Goal: Information Seeking & Learning: Learn about a topic

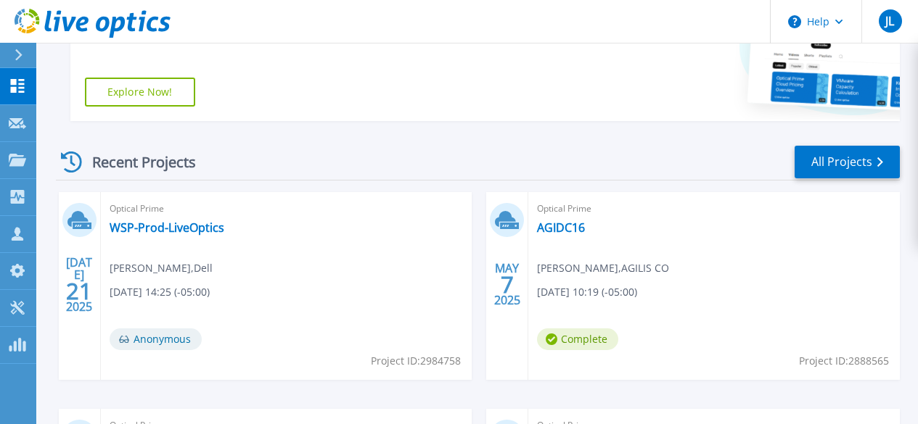
scroll to position [316, 0]
click at [858, 158] on link "All Projects" at bounding box center [846, 163] width 105 height 33
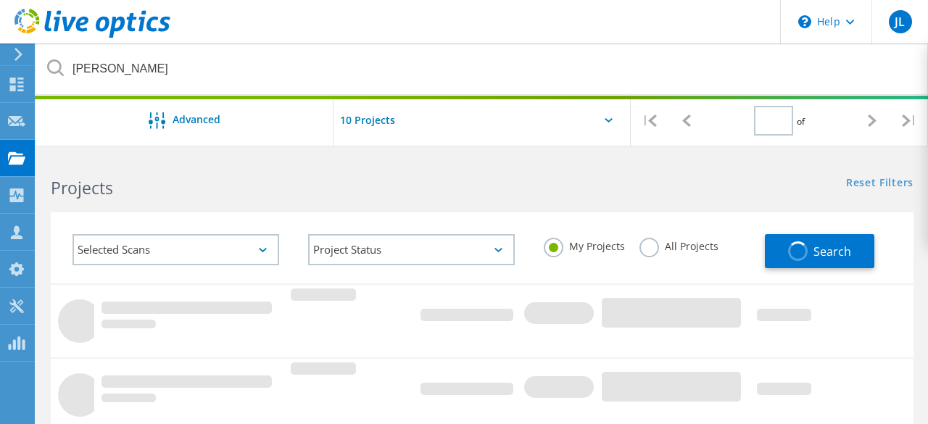
type input "1"
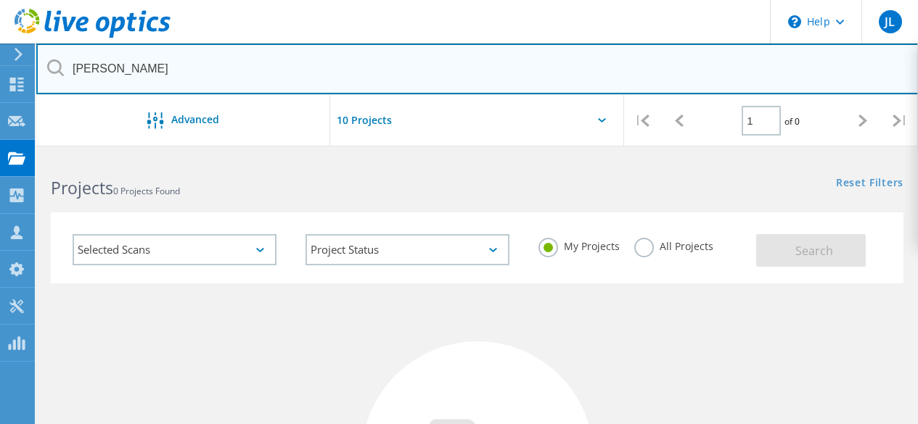
click at [293, 65] on input "troy" at bounding box center [477, 69] width 882 height 51
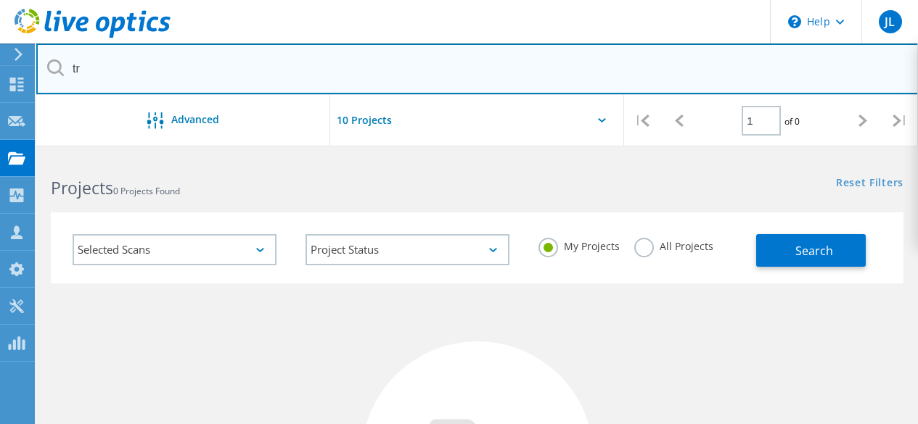
type input "t"
type input "ron wolek"
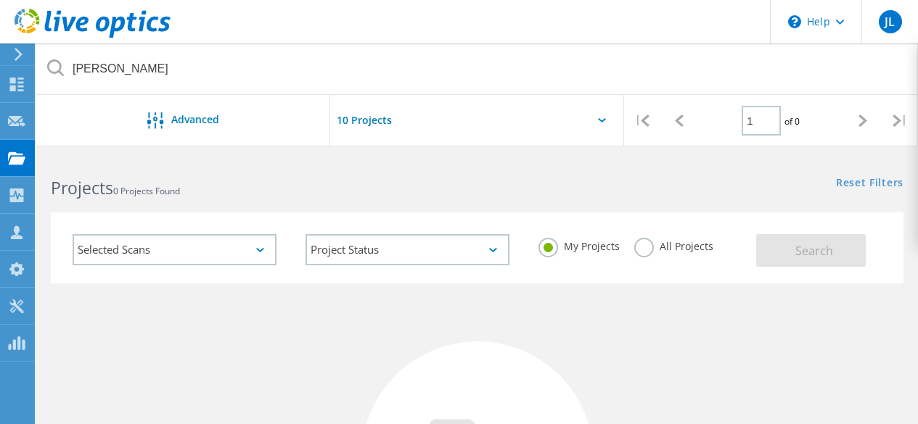
click at [660, 252] on label "All Projects" at bounding box center [673, 245] width 79 height 14
click at [0, 0] on input "All Projects" at bounding box center [0, 0] width 0 height 0
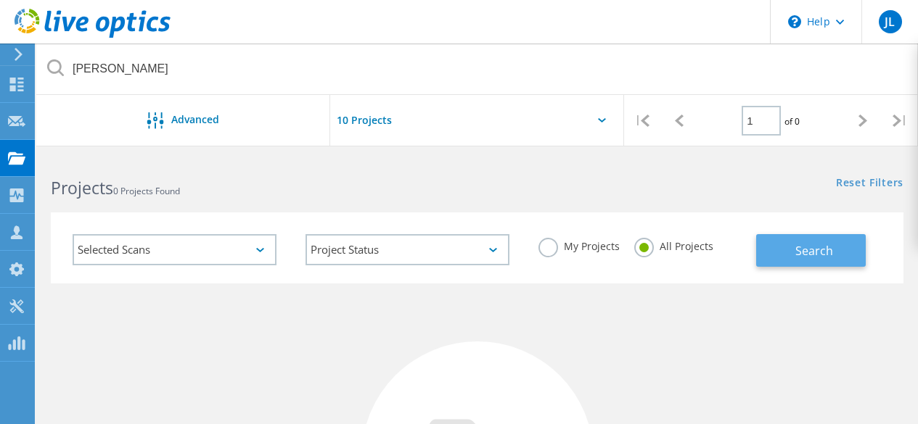
click at [811, 253] on span "Search" at bounding box center [814, 251] width 38 height 16
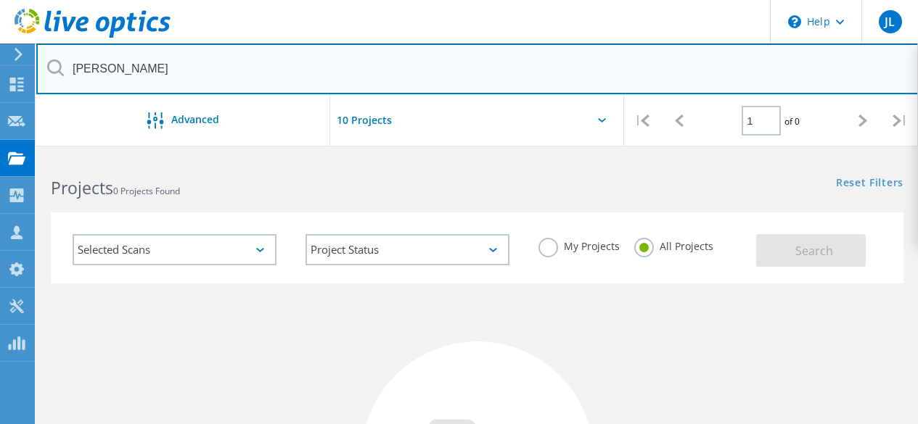
click at [292, 68] on input "ron wolek" at bounding box center [477, 69] width 882 height 51
click at [292, 68] on input "text" at bounding box center [477, 69] width 882 height 51
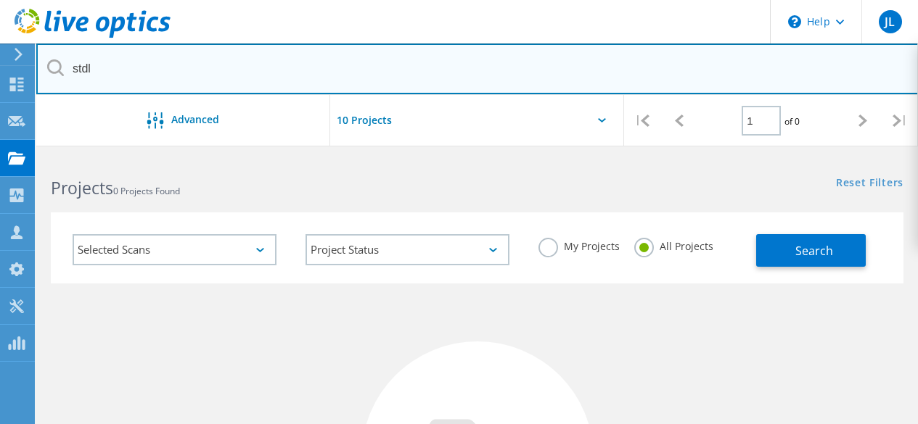
type input "stdl"
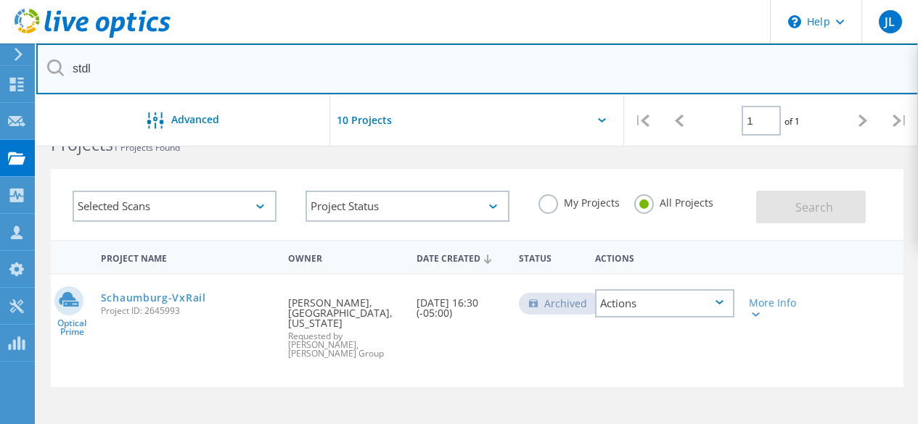
scroll to position [44, 0]
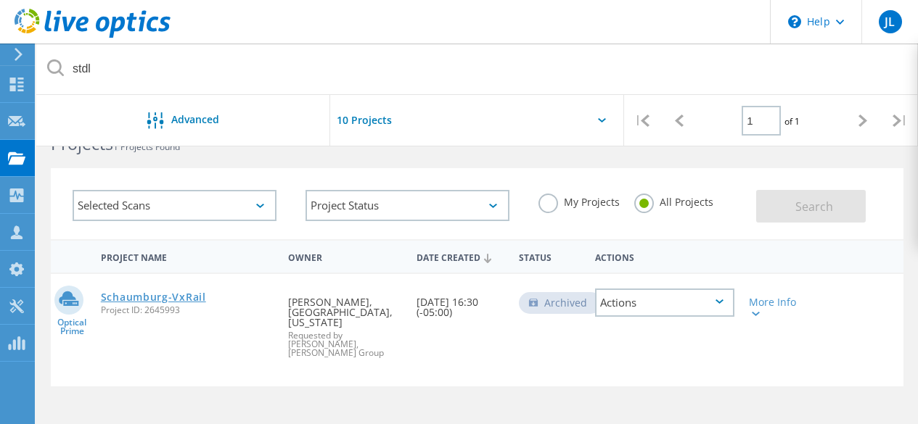
click at [181, 302] on link "Schaumburg-VxRail" at bounding box center [153, 297] width 105 height 10
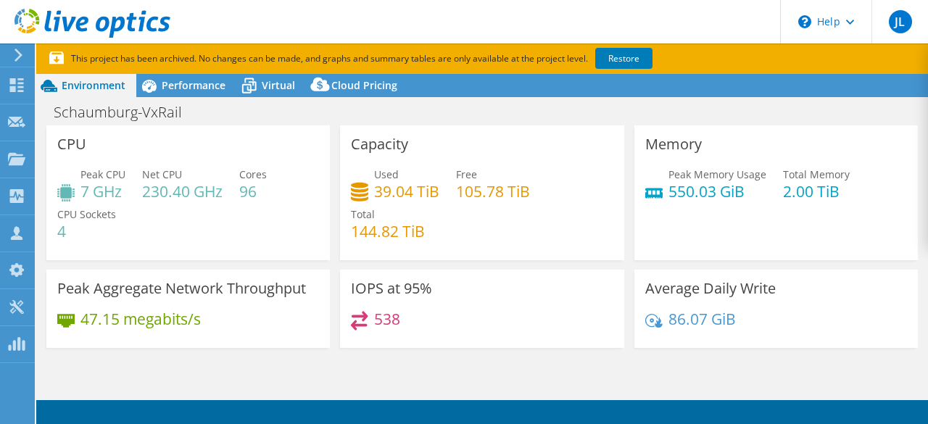
select select "USD"
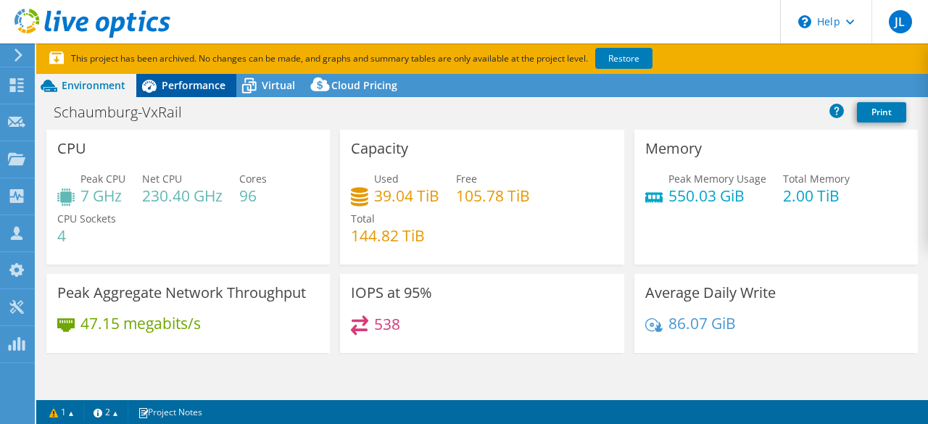
click at [178, 95] on div "Performance" at bounding box center [186, 85] width 100 height 23
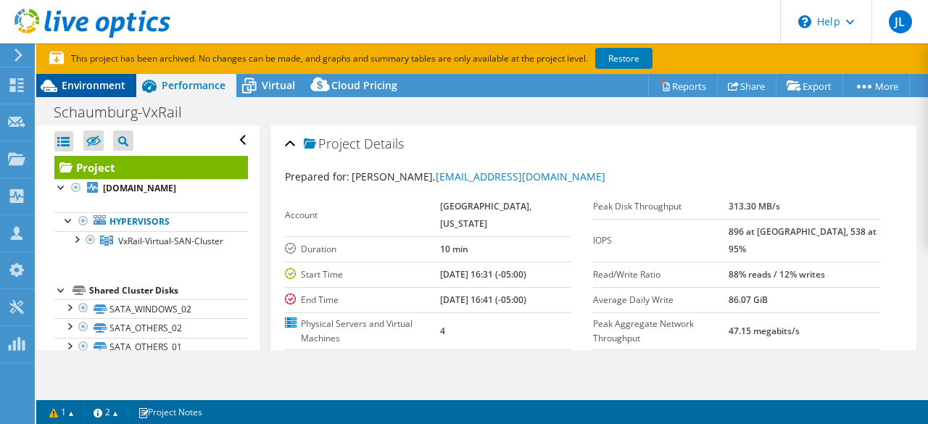
click at [95, 83] on span "Environment" at bounding box center [94, 85] width 64 height 14
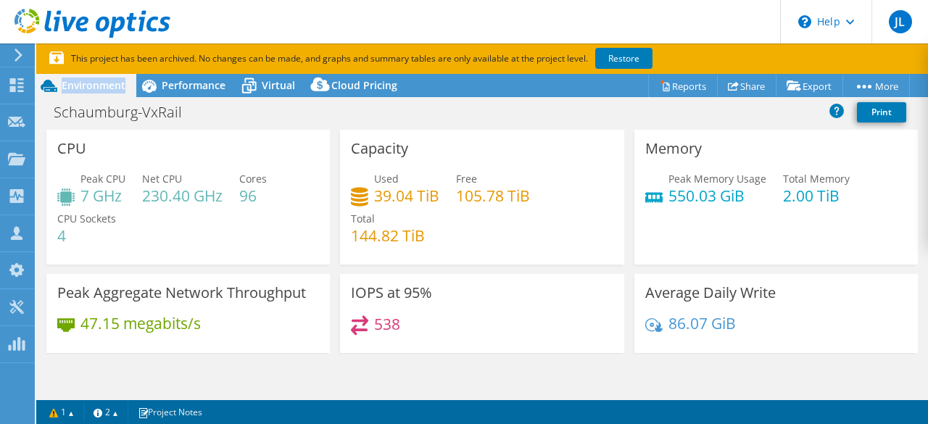
click at [95, 83] on span "Environment" at bounding box center [94, 85] width 64 height 14
click at [190, 83] on span "Performance" at bounding box center [194, 85] width 64 height 14
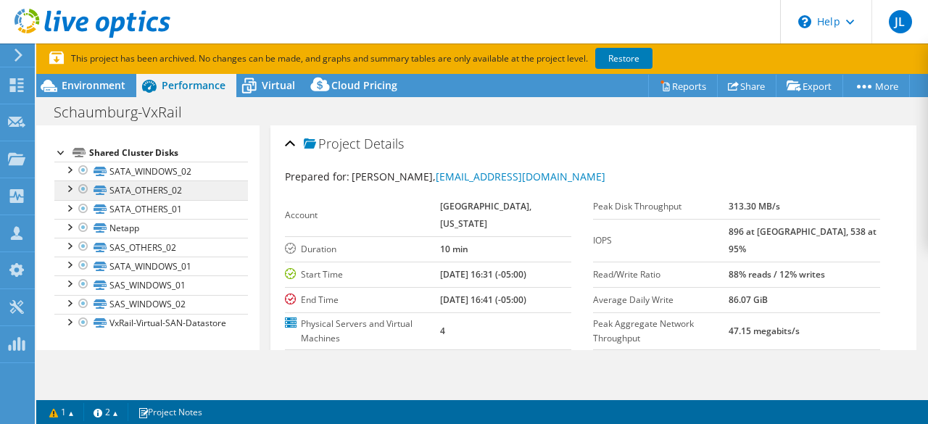
scroll to position [164, 0]
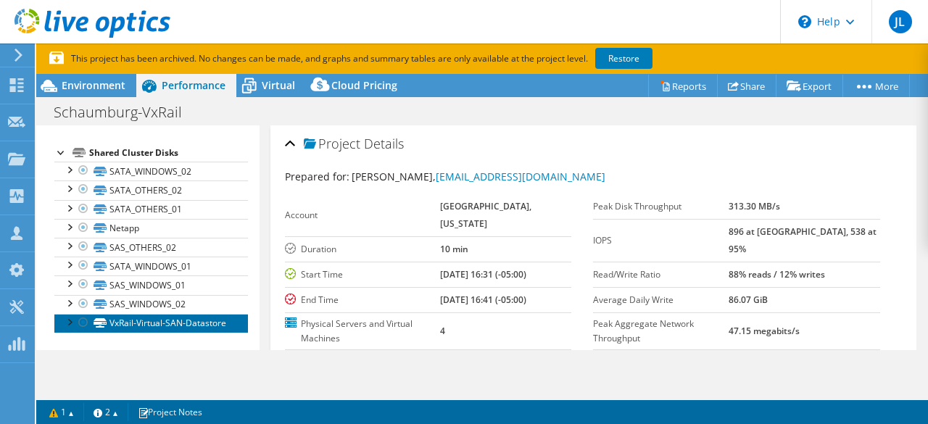
click at [128, 314] on link "VxRail-Virtual-SAN-Datastore" at bounding box center [151, 323] width 194 height 19
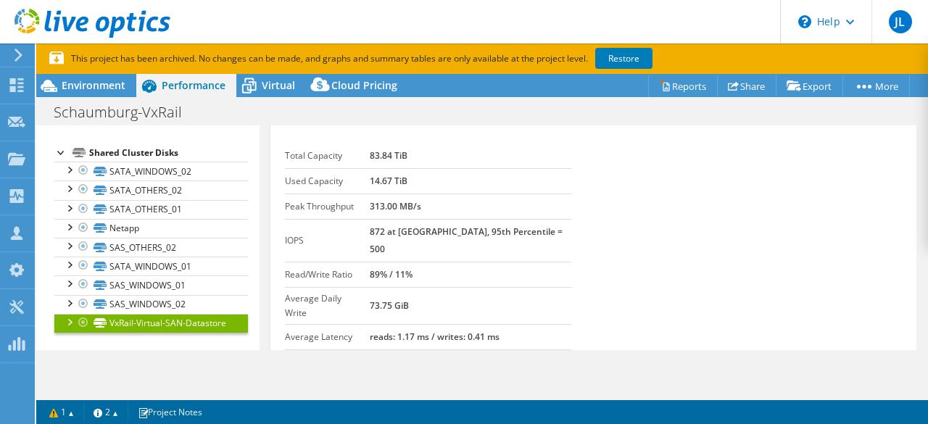
scroll to position [22, 0]
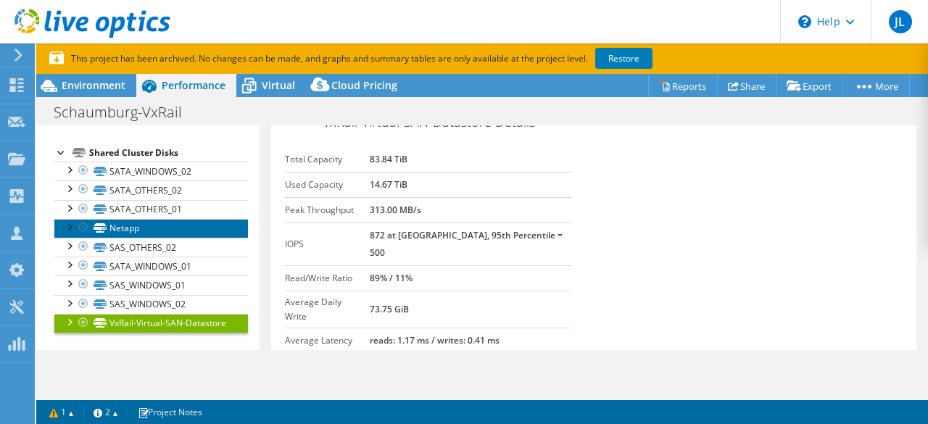
click at [140, 219] on link "Netapp" at bounding box center [151, 228] width 194 height 19
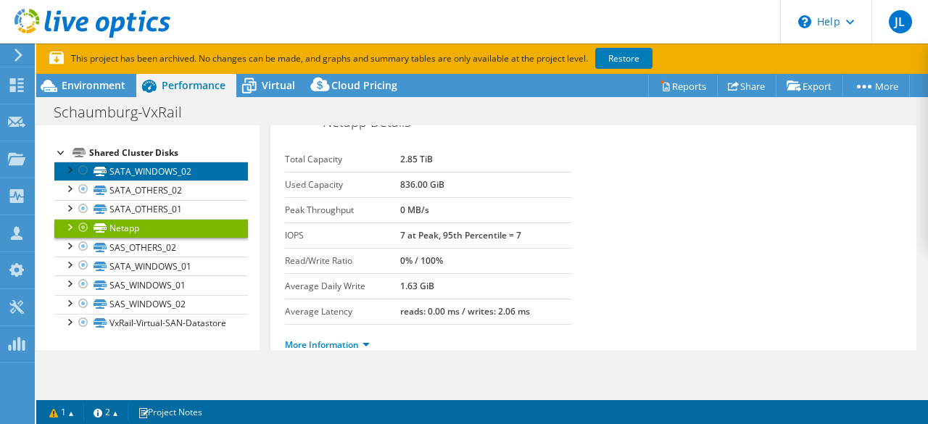
click at [147, 162] on link "SATA_WINDOWS_02" at bounding box center [151, 171] width 194 height 19
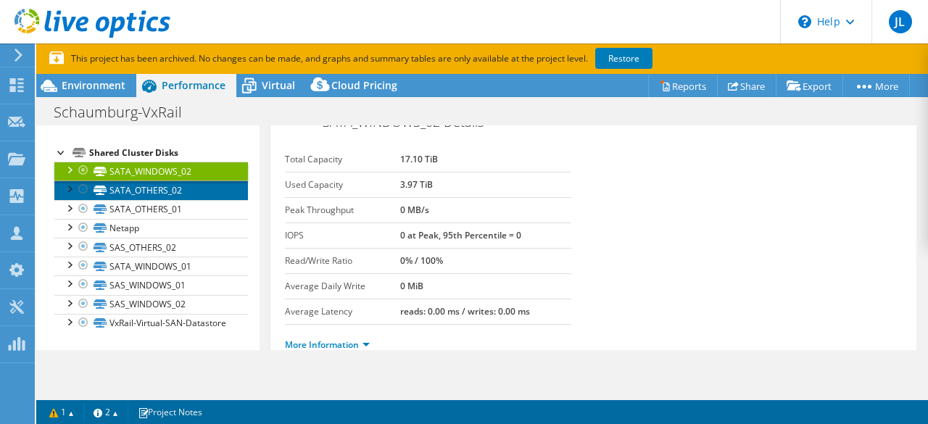
click at [149, 181] on link "SATA_OTHERS_02" at bounding box center [151, 190] width 194 height 19
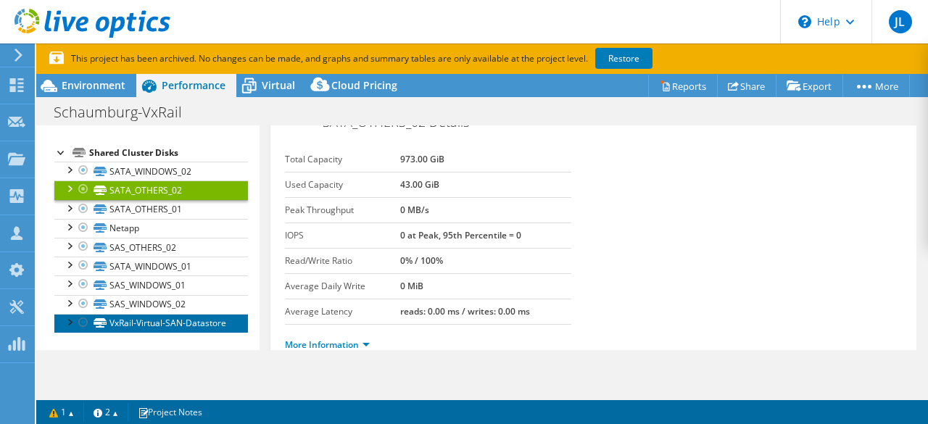
click at [136, 314] on link "VxRail-Virtual-SAN-Datastore" at bounding box center [151, 323] width 194 height 19
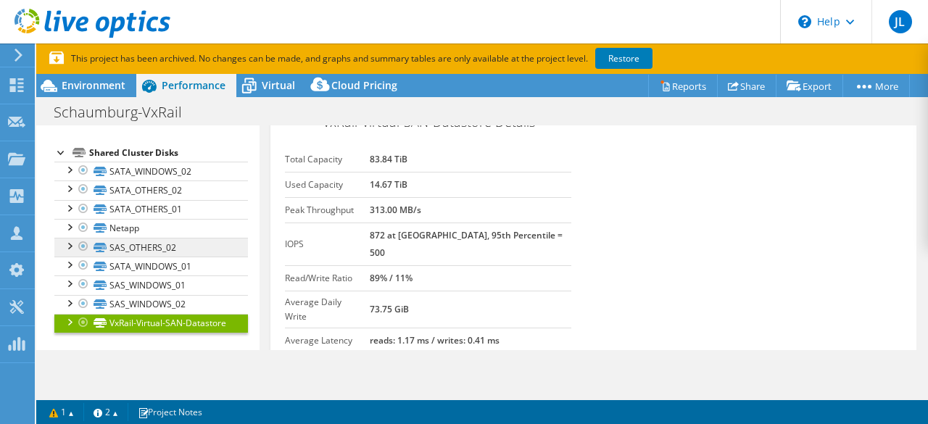
scroll to position [0, 0]
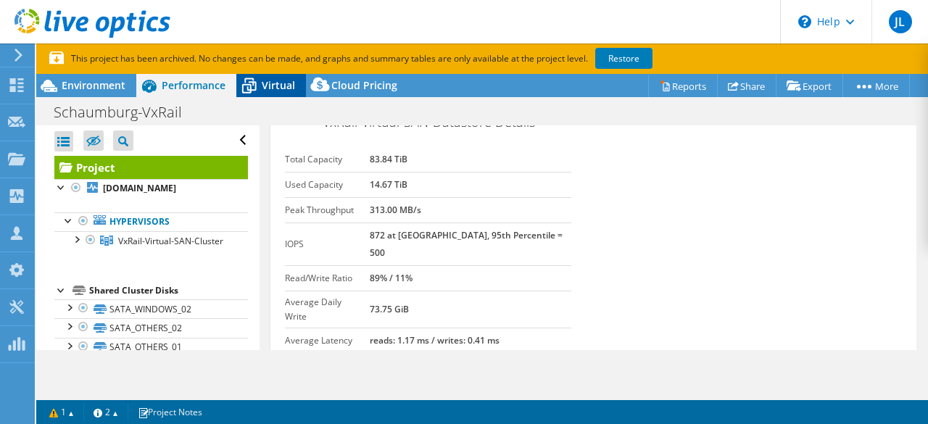
click at [263, 90] on span "Virtual" at bounding box center [278, 85] width 33 height 14
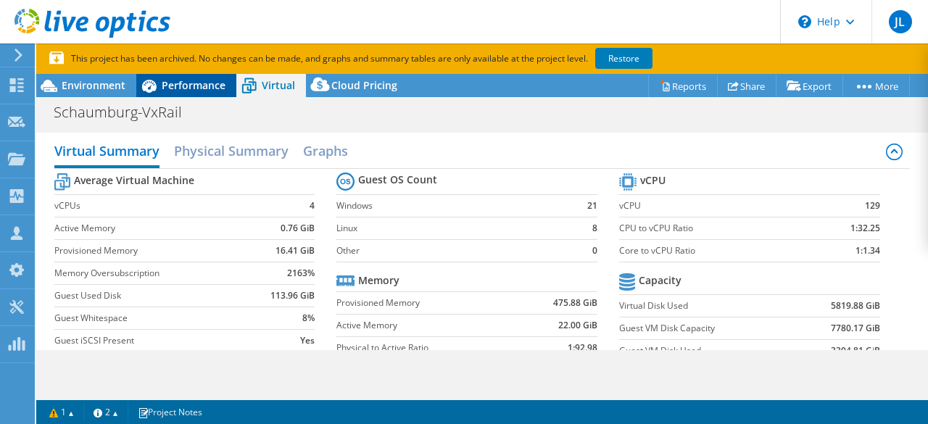
click at [204, 94] on div "Performance" at bounding box center [186, 85] width 100 height 23
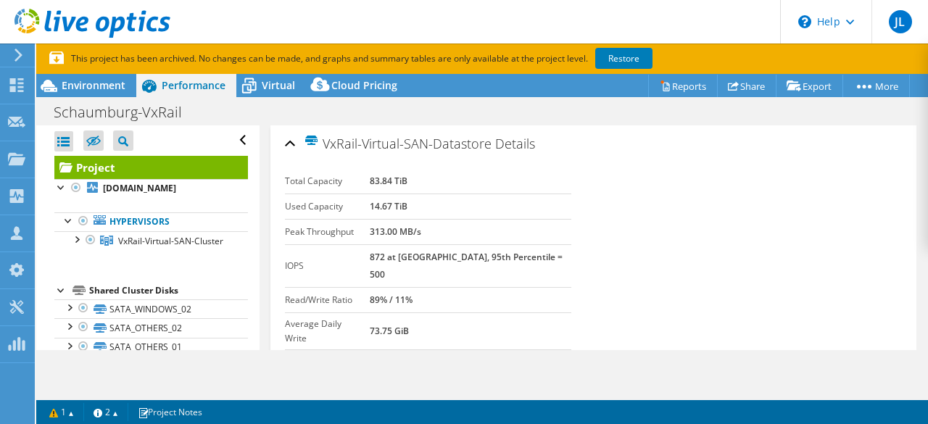
scroll to position [65, 0]
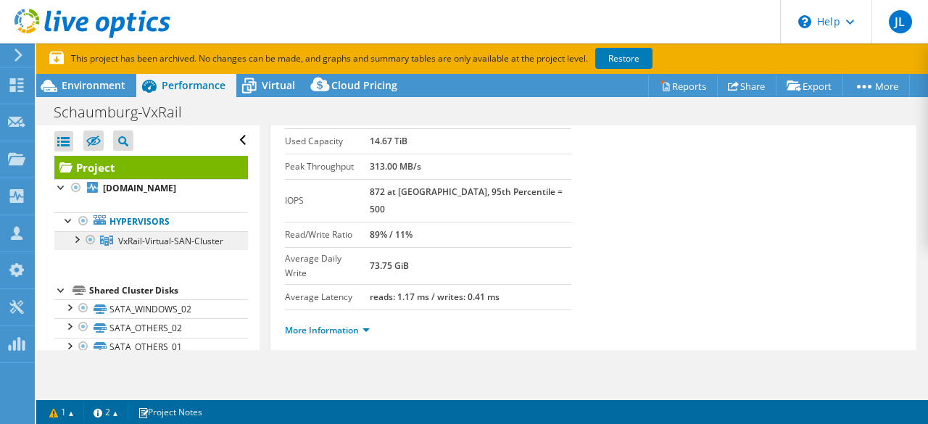
click at [155, 243] on span "VxRail-Virtual-SAN-Cluster" at bounding box center [170, 241] width 105 height 12
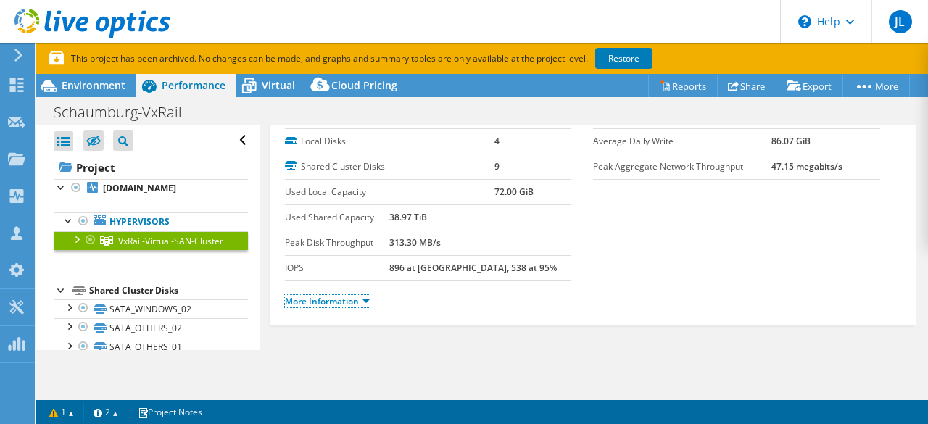
click at [363, 306] on link "More Information" at bounding box center [327, 301] width 85 height 12
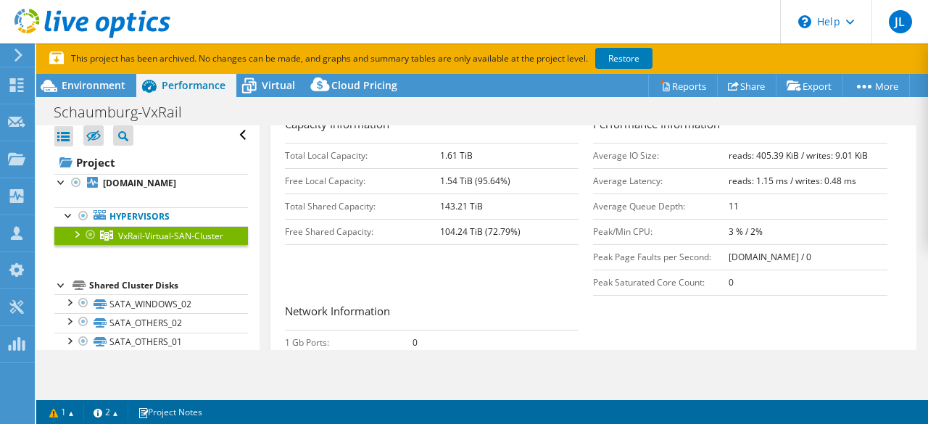
scroll to position [0, 0]
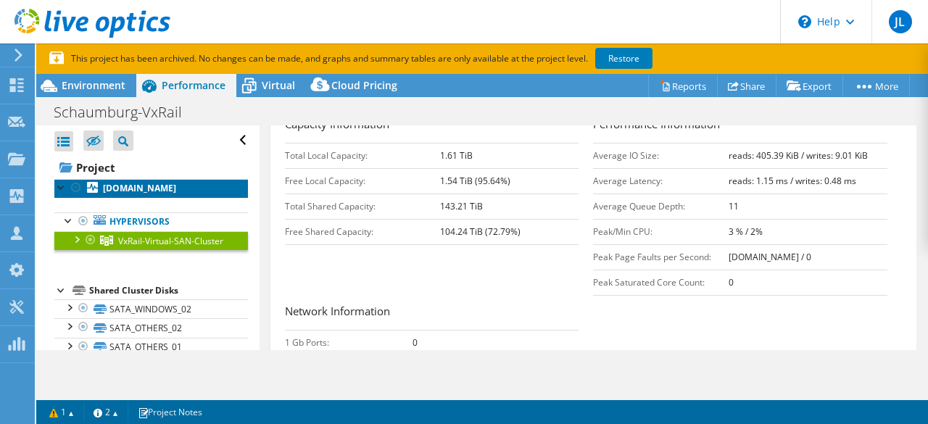
click at [131, 186] on b "e660f03.stdl.org" at bounding box center [139, 188] width 73 height 12
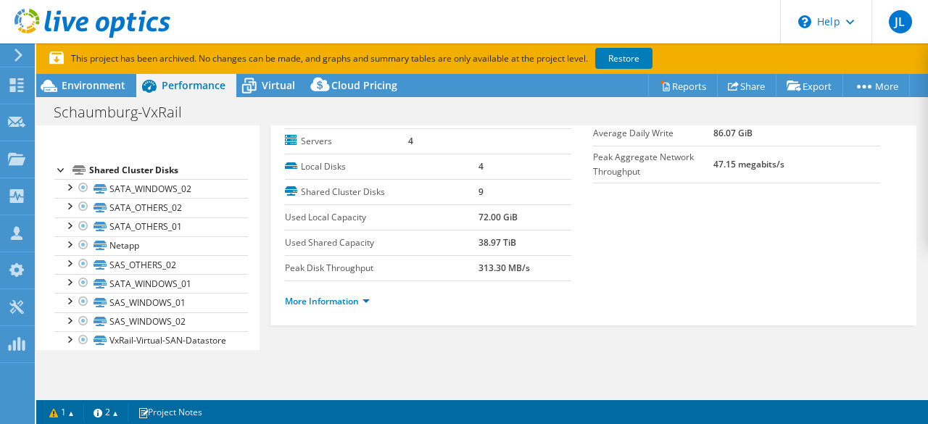
scroll to position [164, 0]
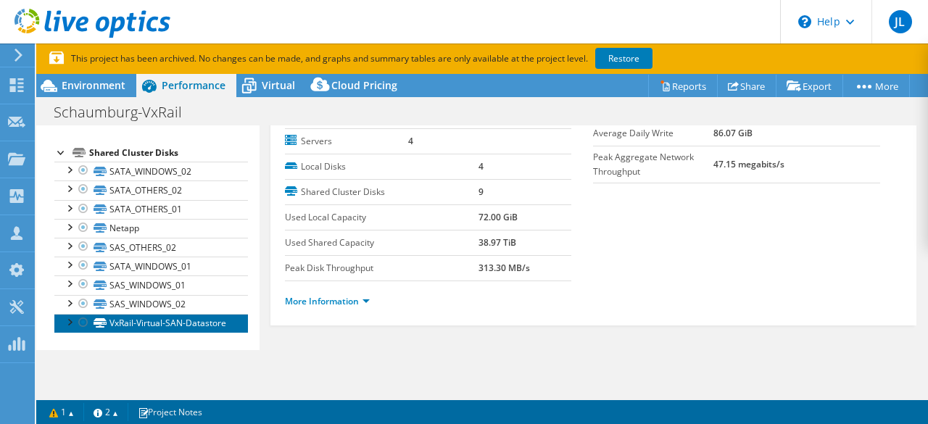
click at [149, 330] on link "VxRail-Virtual-SAN-Datastore" at bounding box center [151, 323] width 194 height 19
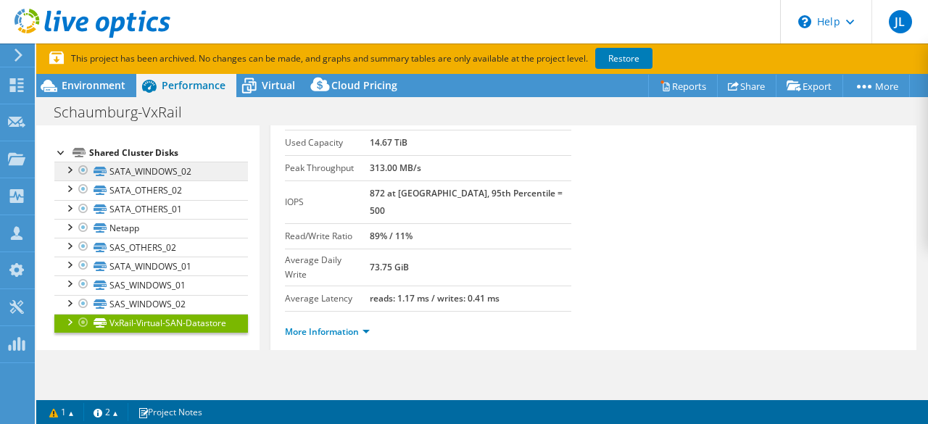
scroll to position [149, 0]
click at [82, 171] on div at bounding box center [83, 170] width 15 height 17
click at [82, 196] on div at bounding box center [83, 189] width 15 height 17
click at [82, 190] on div at bounding box center [83, 189] width 15 height 17
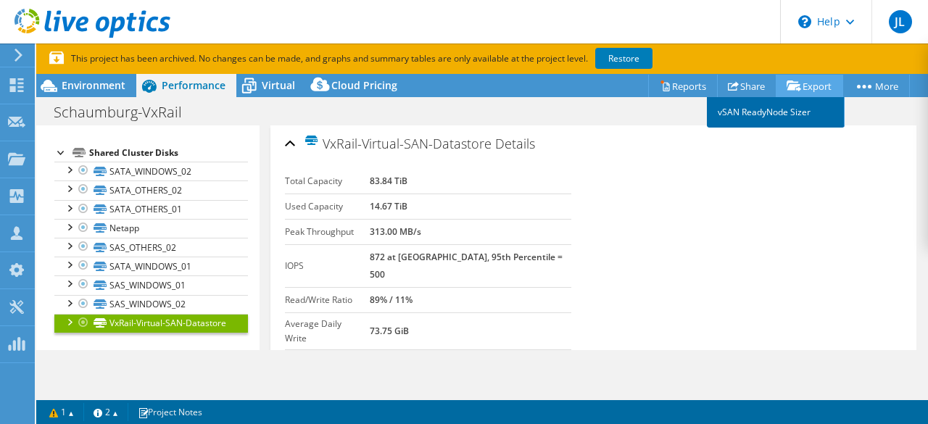
click at [782, 112] on link "vSAN ReadyNode Sizer" at bounding box center [776, 112] width 138 height 30
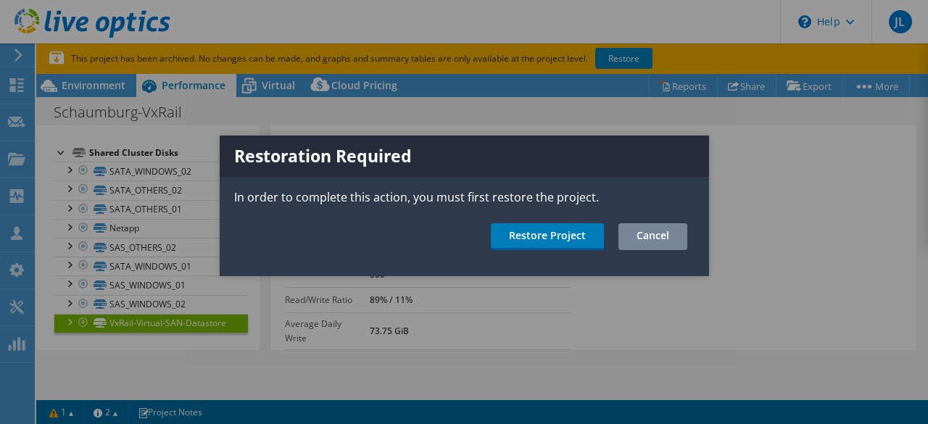
click at [664, 234] on link "Cancel" at bounding box center [653, 236] width 69 height 27
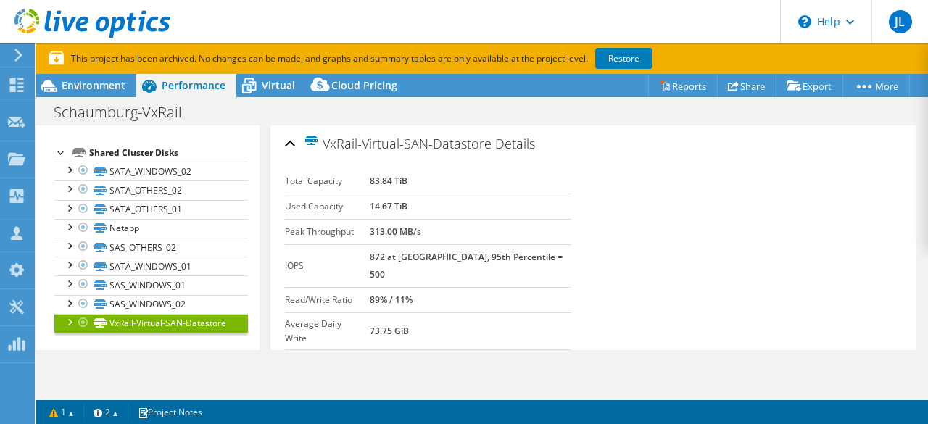
click at [587, 136] on div "VxRail-Virtual-SAN-Datastore Details" at bounding box center [594, 144] width 618 height 31
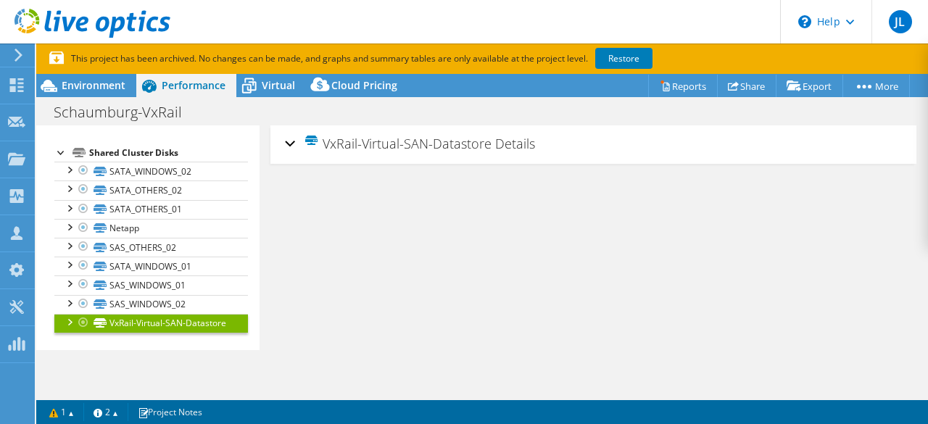
click at [505, 141] on span "Details" at bounding box center [515, 143] width 40 height 17
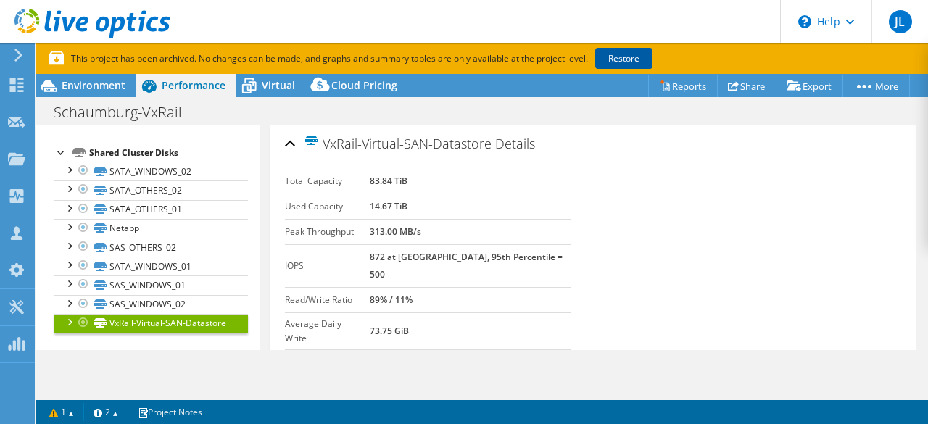
click at [617, 54] on link "Restore" at bounding box center [624, 58] width 57 height 21
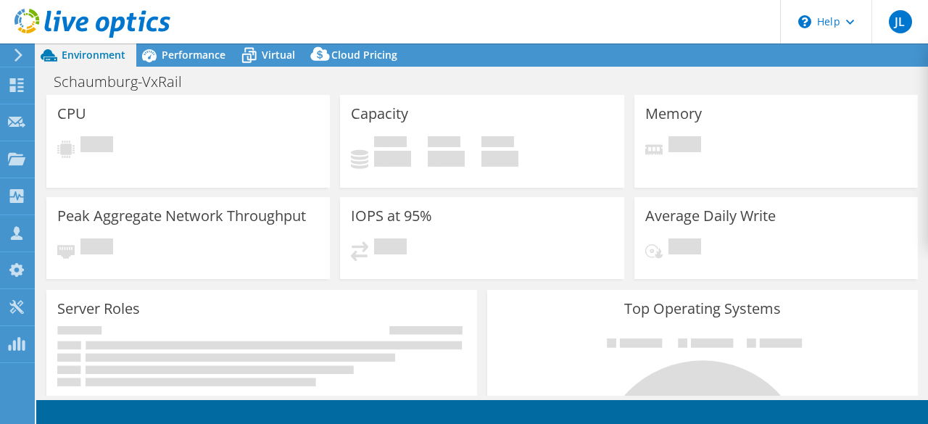
select select "USD"
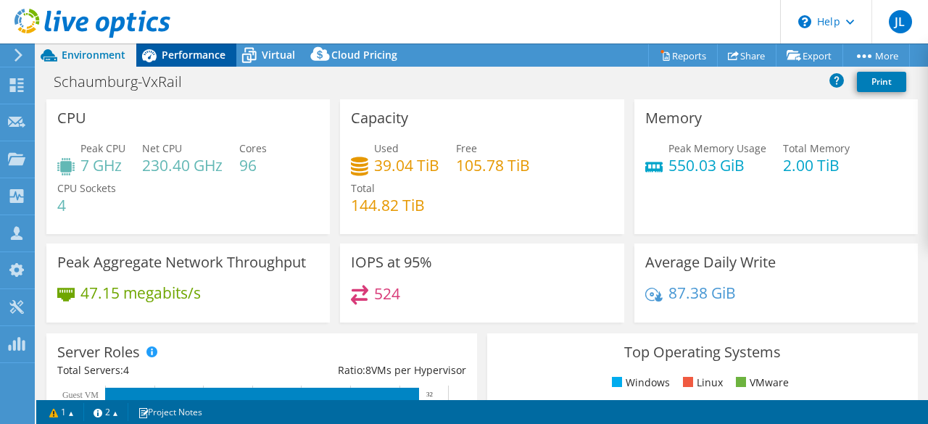
click at [186, 53] on span "Performance" at bounding box center [194, 55] width 64 height 14
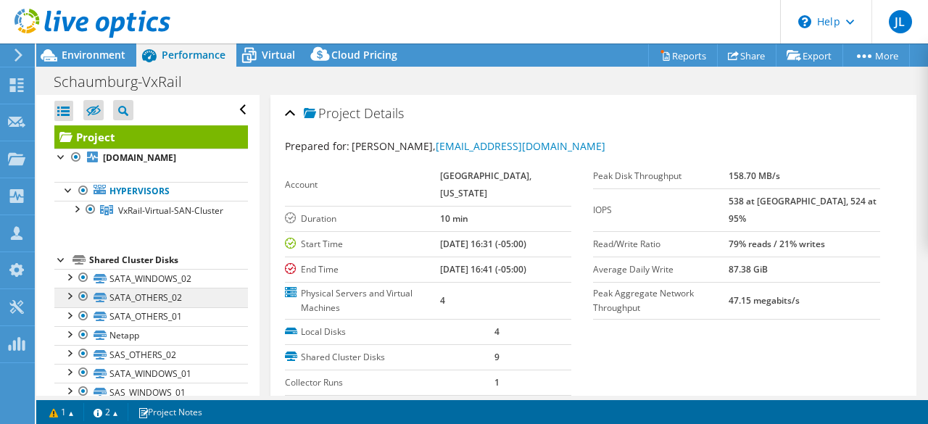
scroll to position [42, 0]
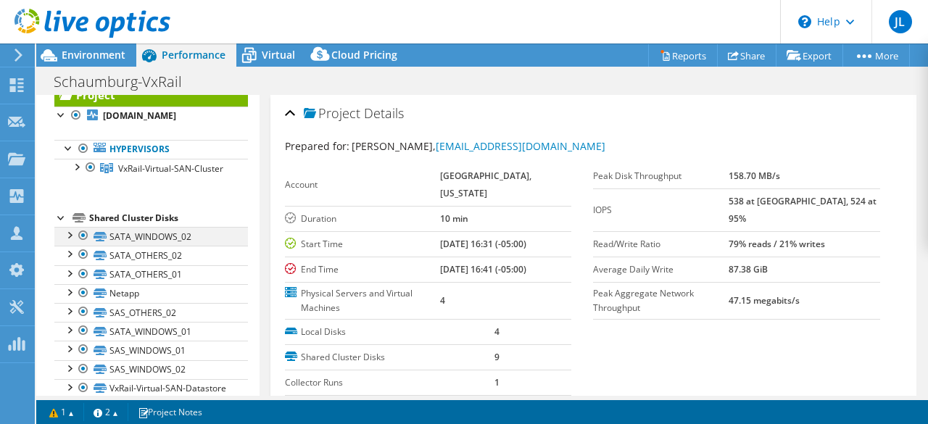
click at [81, 244] on div at bounding box center [83, 235] width 15 height 17
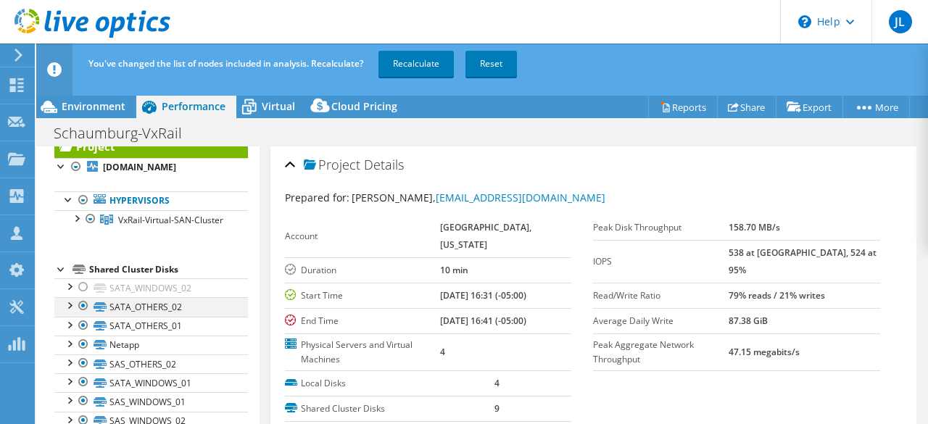
click at [82, 315] on div at bounding box center [83, 305] width 15 height 17
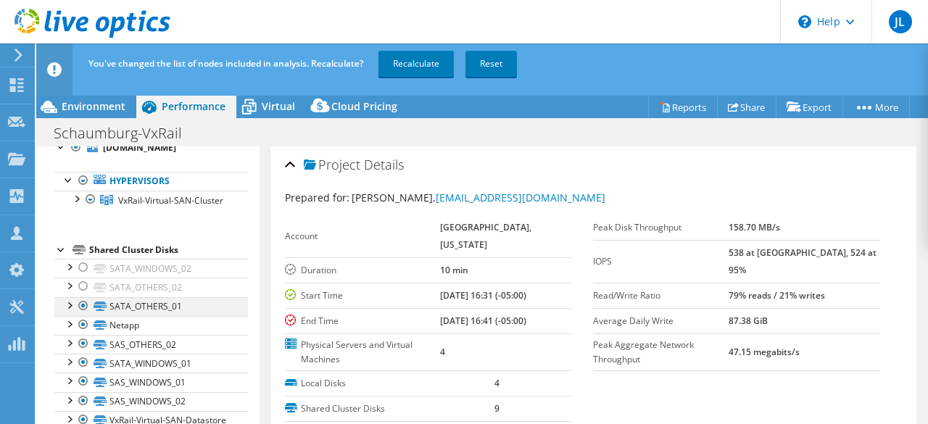
click at [83, 297] on div at bounding box center [83, 305] width 15 height 17
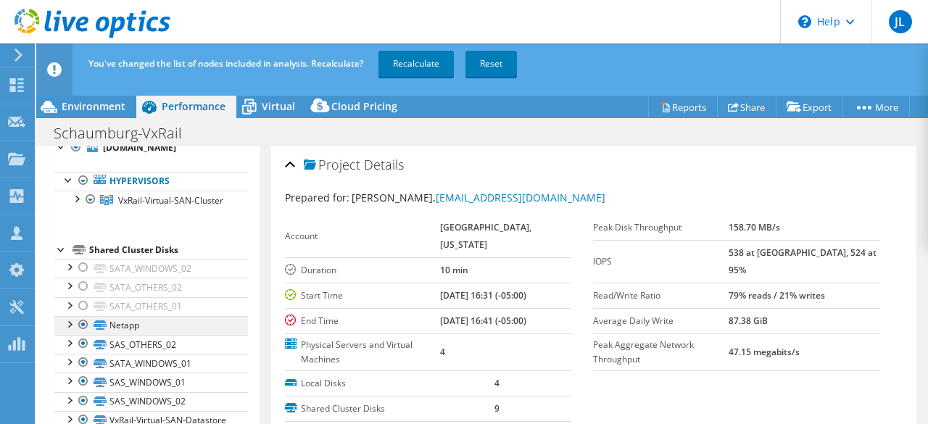
click at [84, 316] on div at bounding box center [83, 324] width 15 height 17
click at [85, 335] on div at bounding box center [83, 343] width 15 height 17
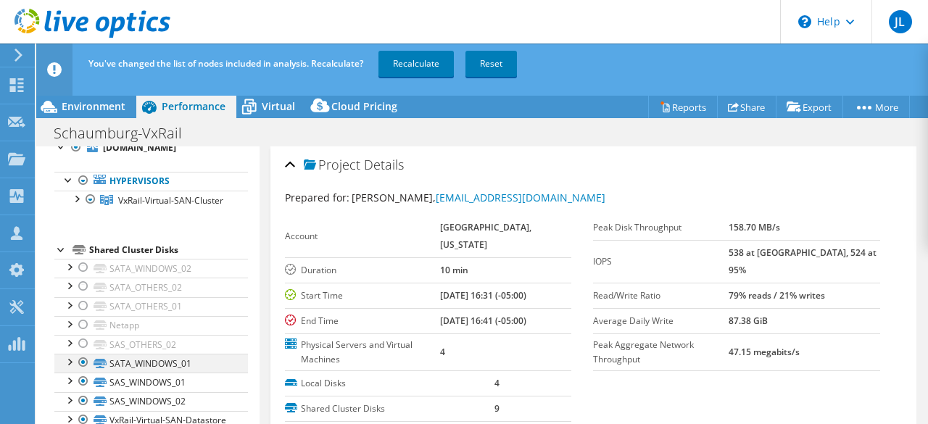
click at [83, 354] on div at bounding box center [83, 362] width 15 height 17
click at [83, 373] on div at bounding box center [83, 381] width 15 height 17
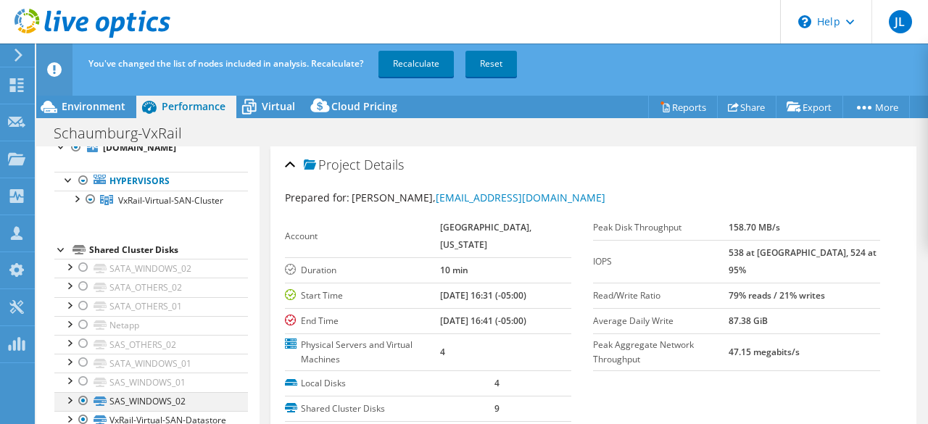
click at [84, 392] on div at bounding box center [83, 400] width 15 height 17
click at [425, 60] on link "Recalculate" at bounding box center [416, 64] width 75 height 26
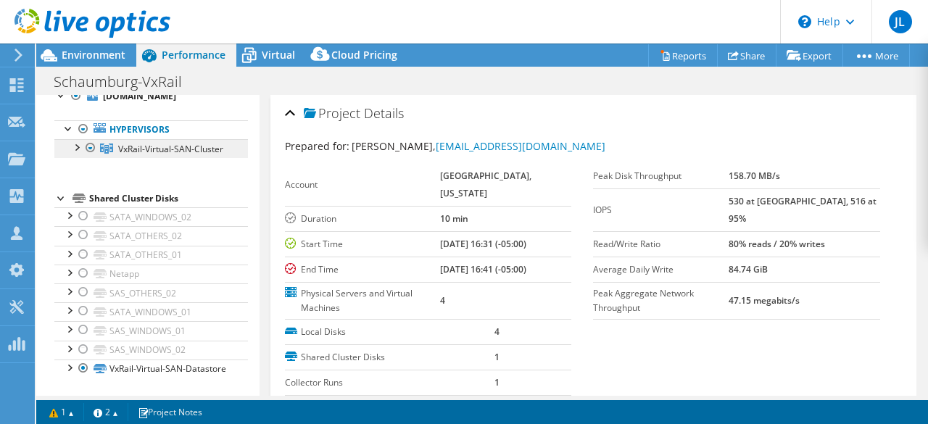
scroll to position [0, 0]
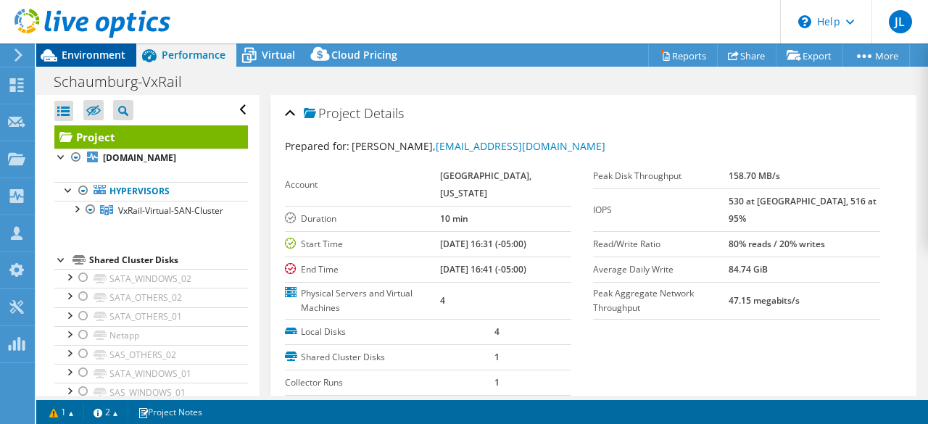
click at [96, 61] on span "Environment" at bounding box center [94, 55] width 64 height 14
